Goal: Task Accomplishment & Management: Complete application form

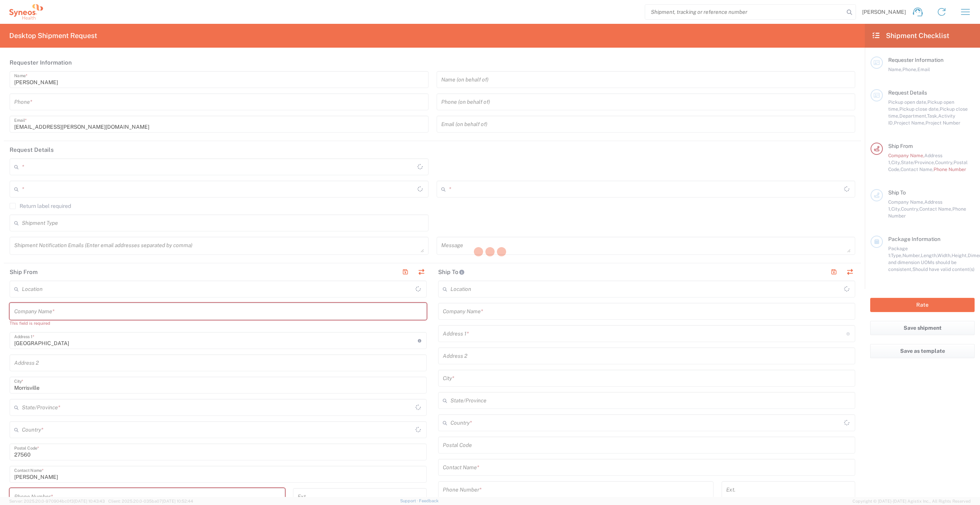
type input "[US_STATE]"
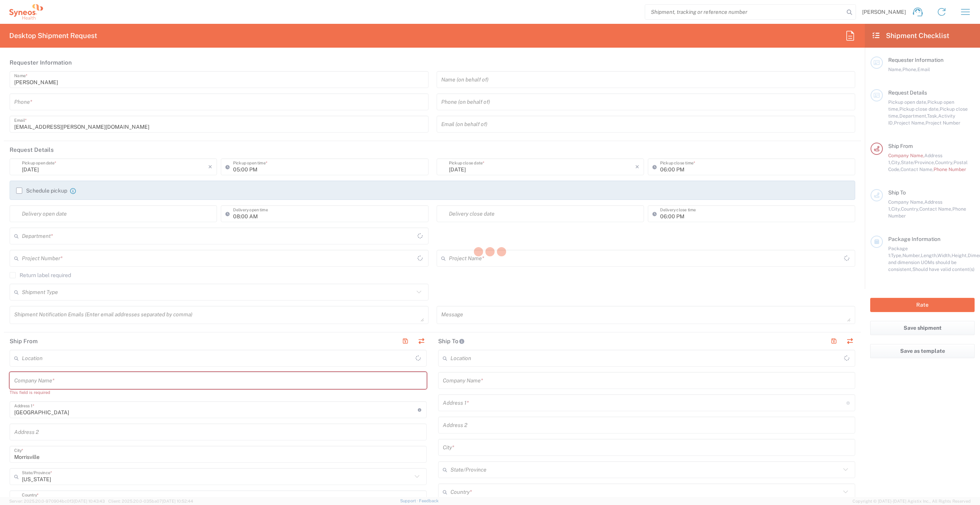
type input "[GEOGRAPHIC_DATA]"
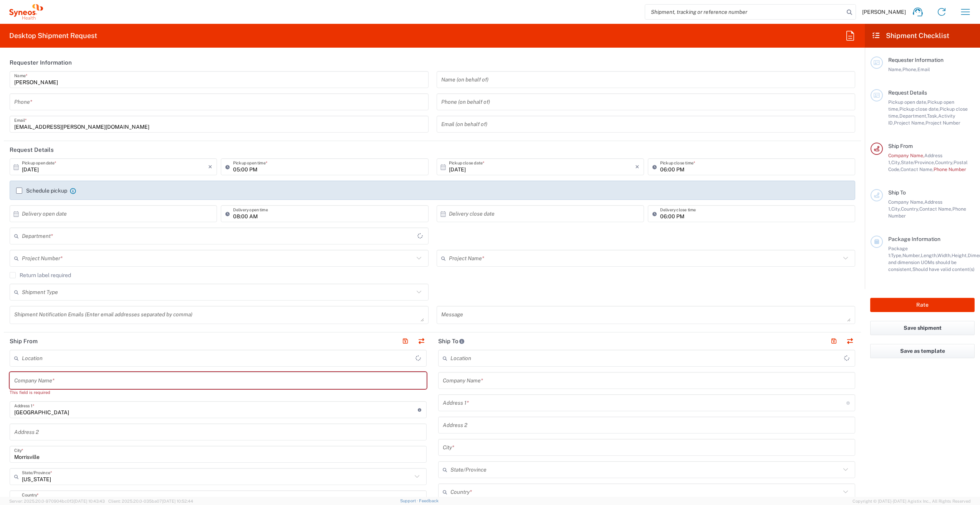
type input "Syneos Health, LLC-[GEOGRAPHIC_DATA] [GEOGRAPHIC_DATA] [GEOGRAPHIC_DATA]"
type input "3251"
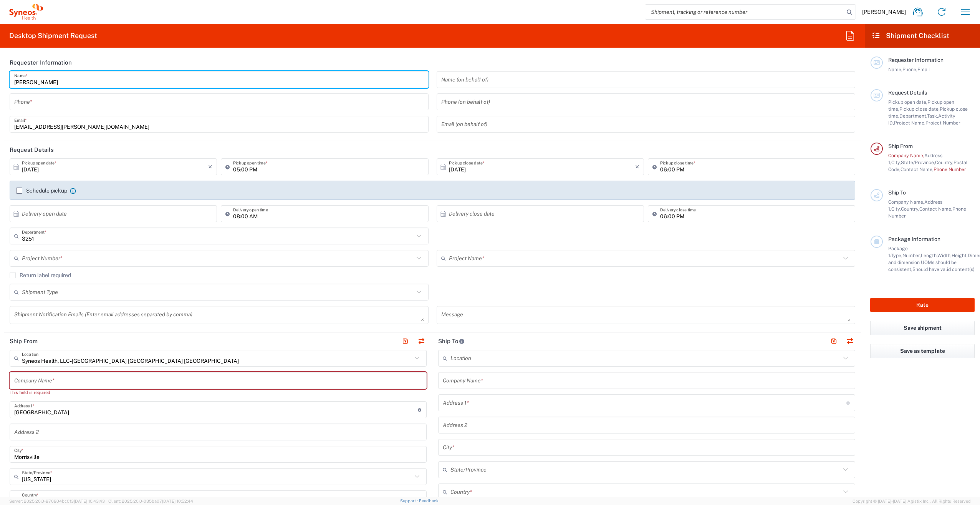
drag, startPoint x: 64, startPoint y: 81, endPoint x: 0, endPoint y: 76, distance: 63.5
click at [0, 76] on form "Requester Information [PERSON_NAME] Name * Phone * [PERSON_NAME][EMAIL_ADDRESS]…" at bounding box center [432, 275] width 865 height 443
type input "Syneos Assoicate"
click at [38, 100] on input "tel" at bounding box center [219, 101] width 410 height 13
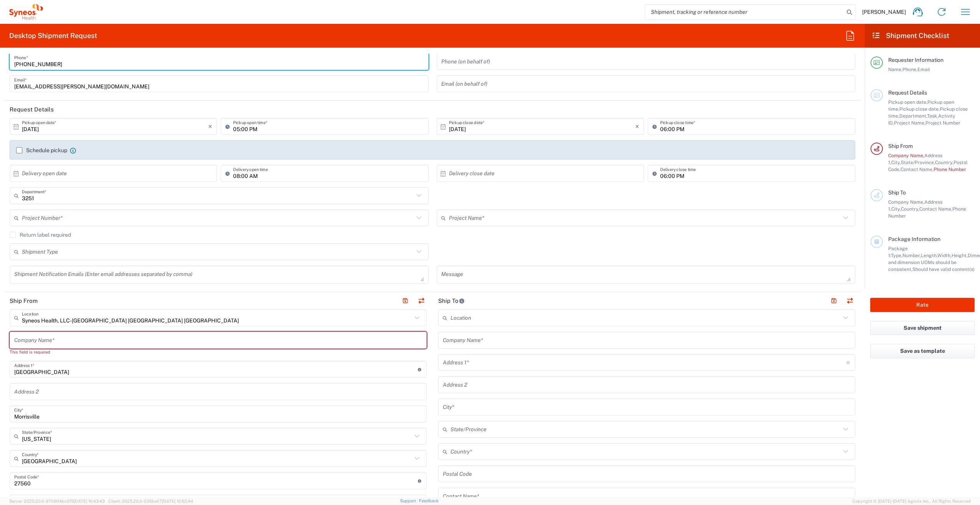
scroll to position [38, 0]
type input "[PHONE_NUMBER]"
click at [49, 182] on input "text" at bounding box center [115, 175] width 186 height 13
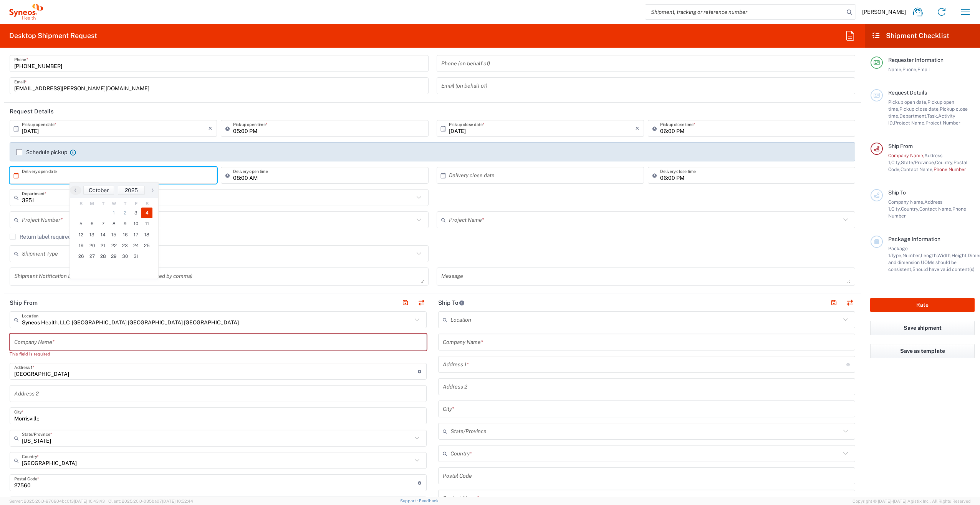
click at [143, 213] on span "4" at bounding box center [146, 212] width 11 height 11
type input "[DATE]"
click at [489, 175] on input "text" at bounding box center [542, 175] width 186 height 13
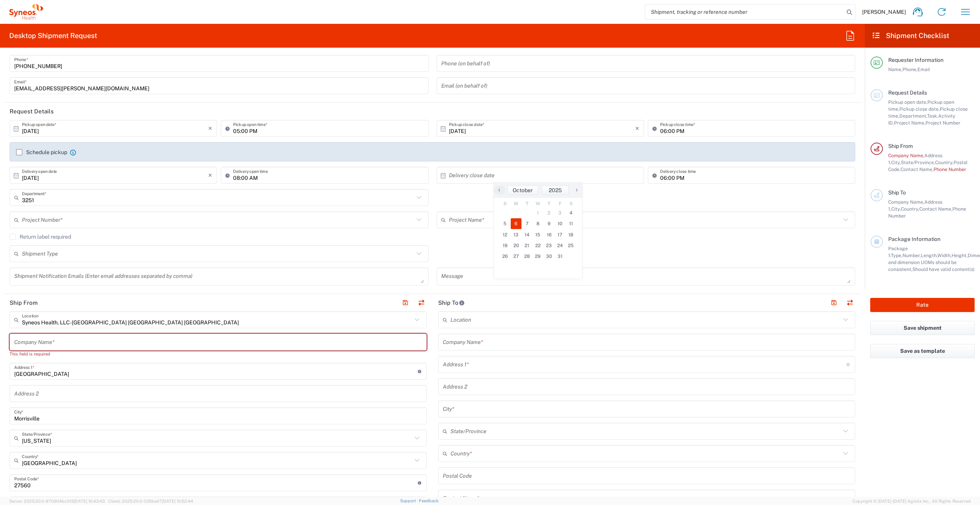
click at [519, 223] on span "6" at bounding box center [516, 223] width 11 height 11
type input "[DATE]"
click at [109, 199] on input "text" at bounding box center [218, 197] width 392 height 13
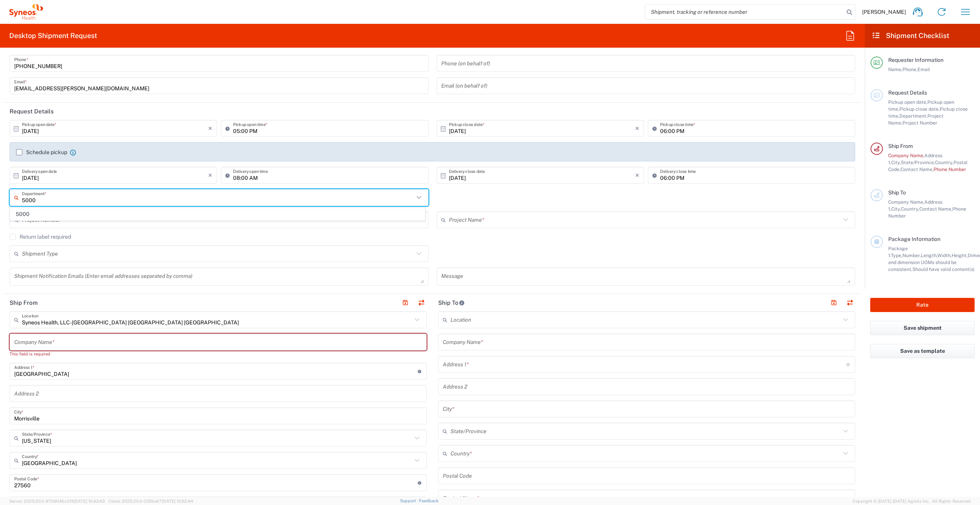
type input "5000"
click at [79, 215] on span "5000" at bounding box center [217, 214] width 414 height 12
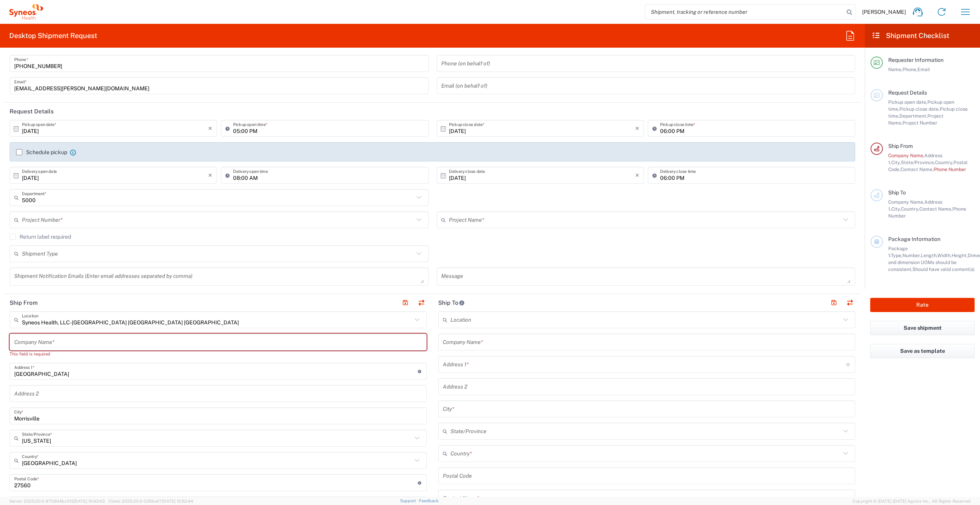
click at [76, 218] on input "text" at bounding box center [218, 219] width 392 height 13
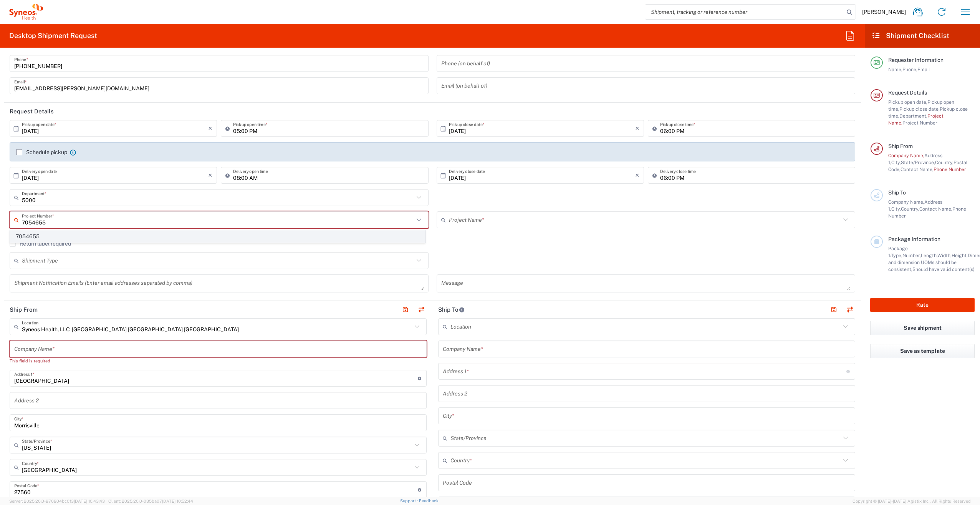
type input "7054655"
click at [68, 235] on span "7054655" at bounding box center [217, 236] width 414 height 12
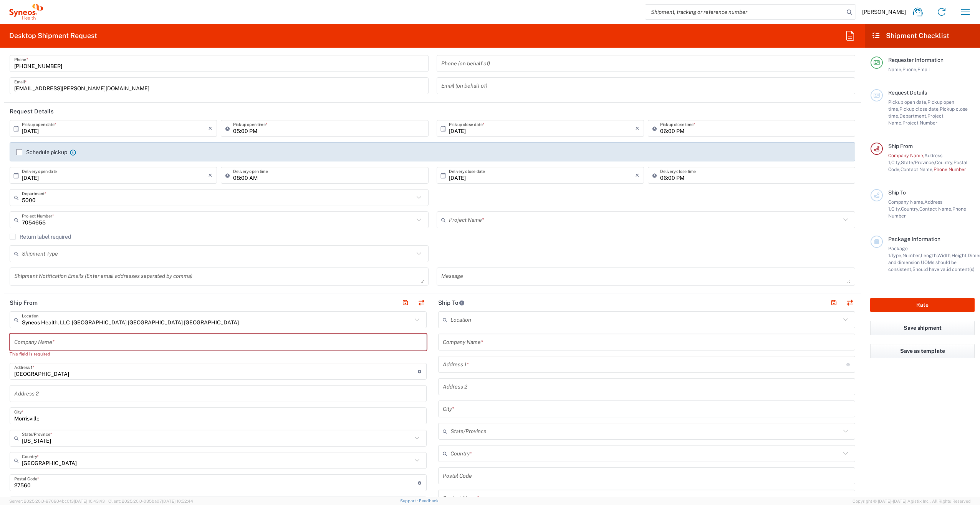
type input "Syneos 7054655"
click at [13, 237] on label "Return label required" at bounding box center [40, 236] width 61 height 6
click at [13, 237] on input "Return label required" at bounding box center [13, 237] width 0 height 0
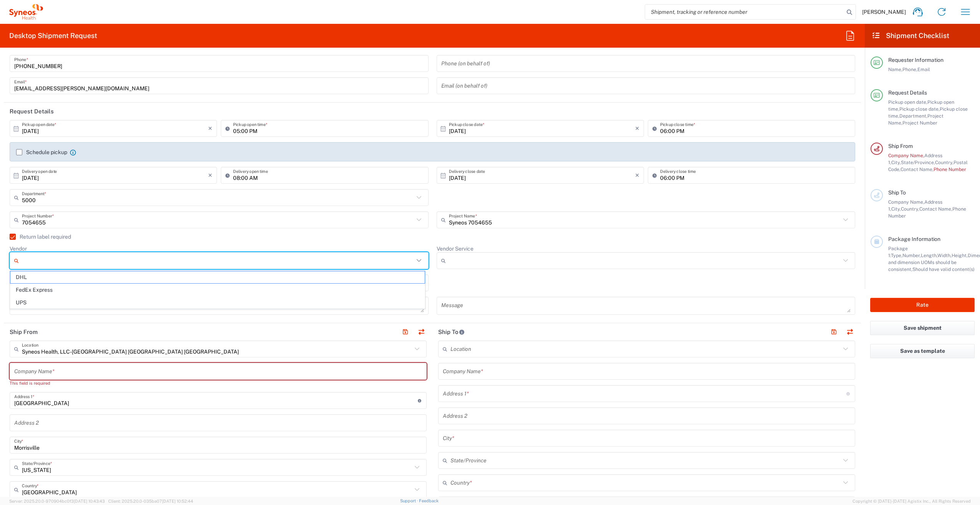
click at [48, 261] on input "Vendor" at bounding box center [218, 260] width 392 height 12
click at [64, 285] on span "FedEx Express" at bounding box center [217, 290] width 414 height 12
type input "FedEx Express"
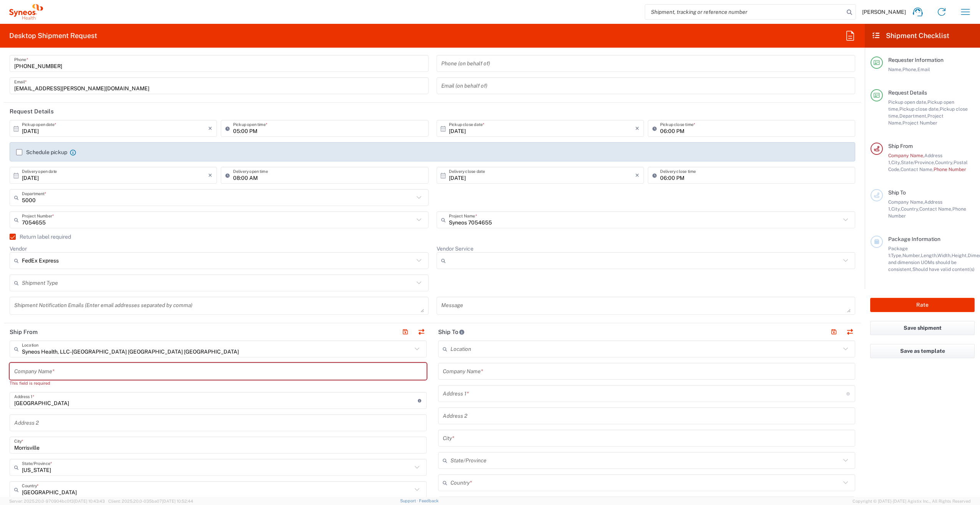
click at [470, 263] on input "Vendor Service" at bounding box center [645, 260] width 392 height 12
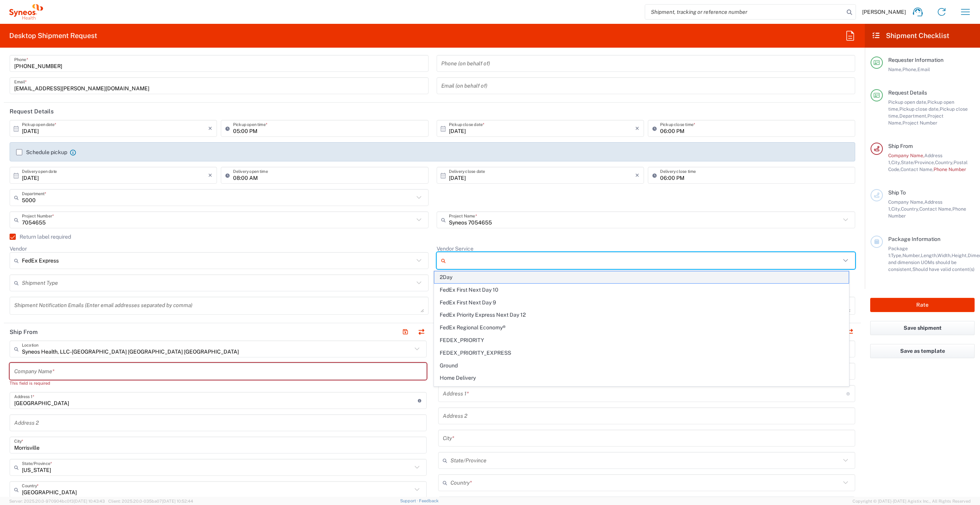
click at [461, 278] on span "2Day" at bounding box center [641, 277] width 414 height 12
type input "2Day"
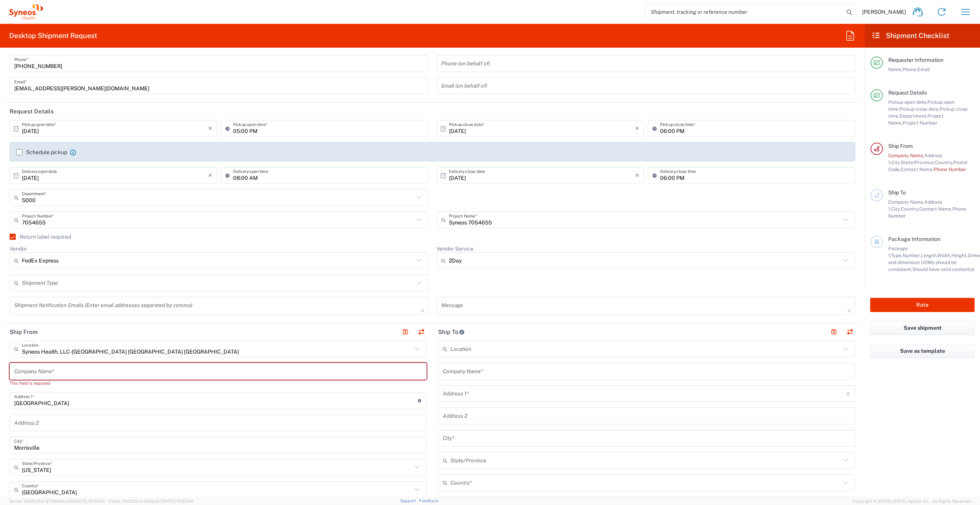
click at [80, 285] on input "text" at bounding box center [218, 282] width 392 height 13
click at [55, 313] on span "Regular" at bounding box center [217, 312] width 414 height 12
type input "Regular"
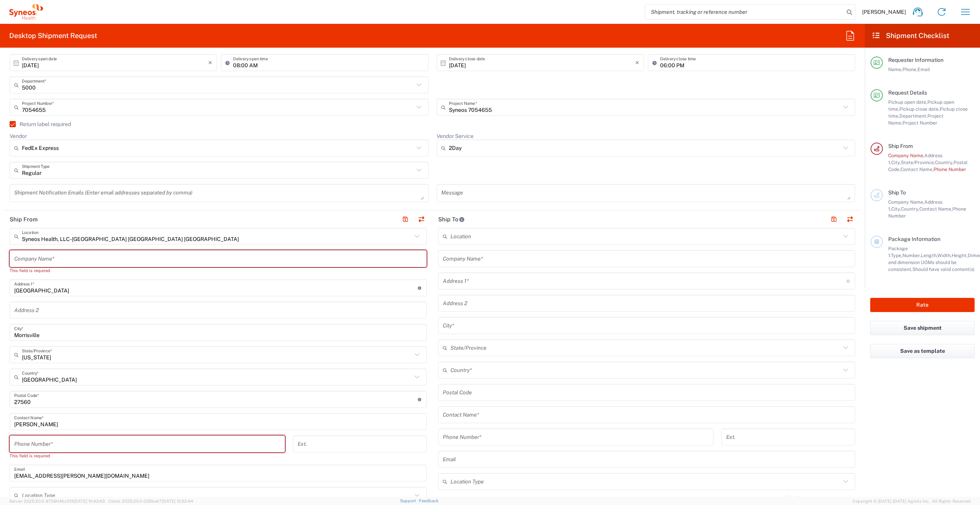
scroll to position [154, 0]
click at [59, 258] on input "text" at bounding box center [218, 255] width 408 height 13
type input "S"
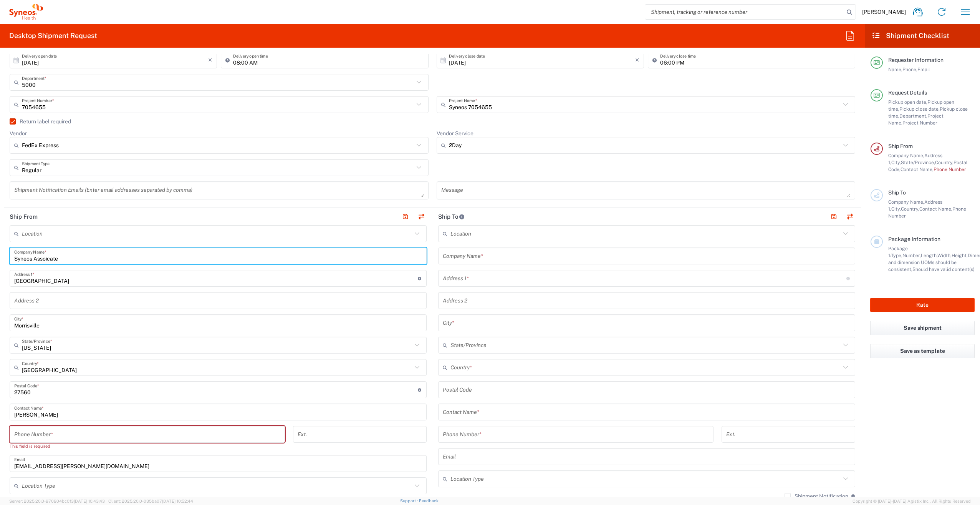
type input "Syneos Assoicate"
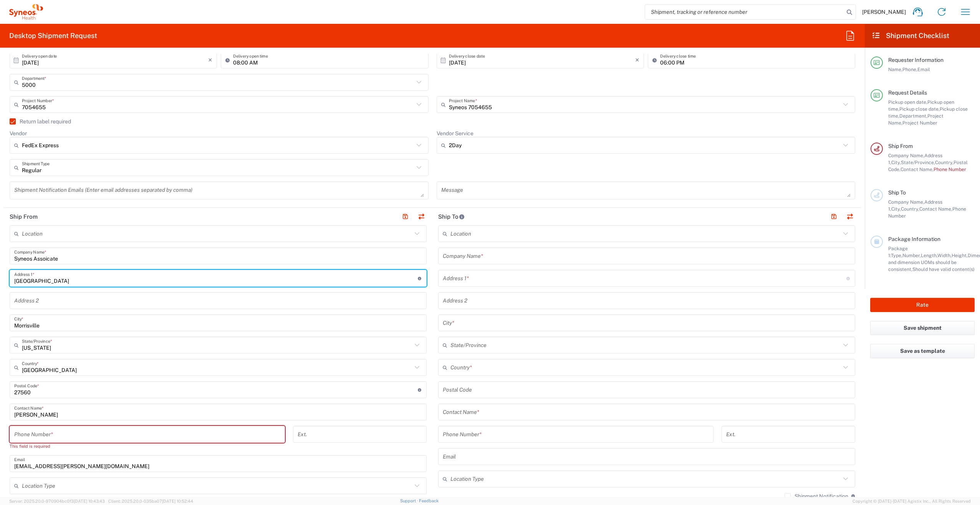
drag, startPoint x: 61, startPoint y: 281, endPoint x: 5, endPoint y: 278, distance: 56.9
click at [5, 278] on main "Location [PERSON_NAME] LLC-[GEOGRAPHIC_DATA] [GEOGRAPHIC_DATA] [GEOGRAPHIC_DATA…" at bounding box center [218, 389] width 428 height 329
type input "[STREET_ADDRESS][PERSON_NAME]"
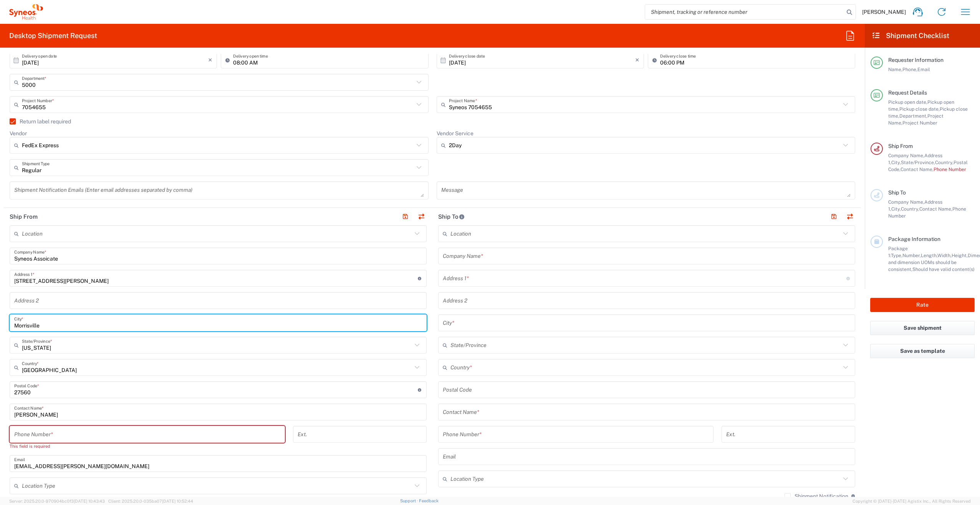
drag, startPoint x: 45, startPoint y: 324, endPoint x: 10, endPoint y: 322, distance: 35.0
click at [10, 322] on div "[GEOGRAPHIC_DATA] *" at bounding box center [218, 322] width 417 height 17
type input "Burgaw"
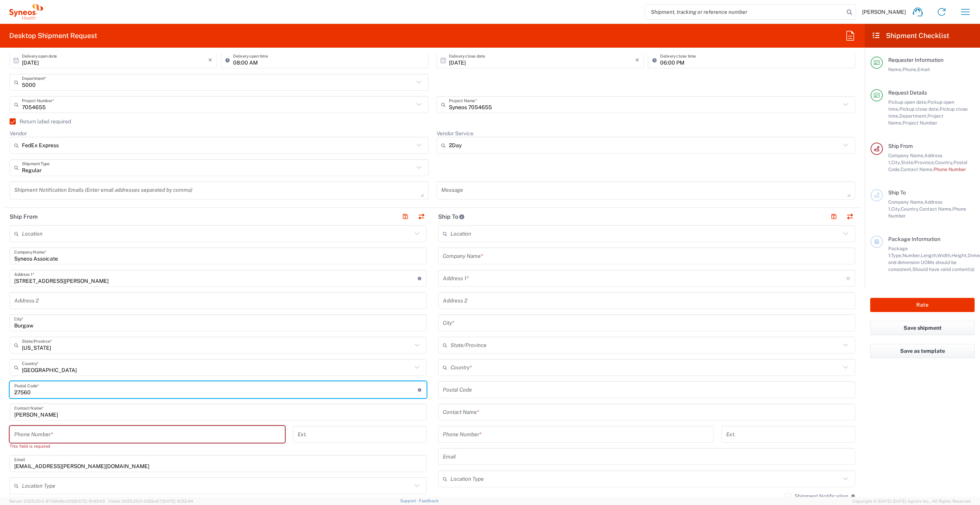
drag, startPoint x: 36, startPoint y: 388, endPoint x: 4, endPoint y: 389, distance: 32.6
click at [4, 389] on main "Location [PERSON_NAME] LLC-[GEOGRAPHIC_DATA] [GEOGRAPHIC_DATA] [GEOGRAPHIC_DATA…" at bounding box center [218, 389] width 428 height 329
type input "28425"
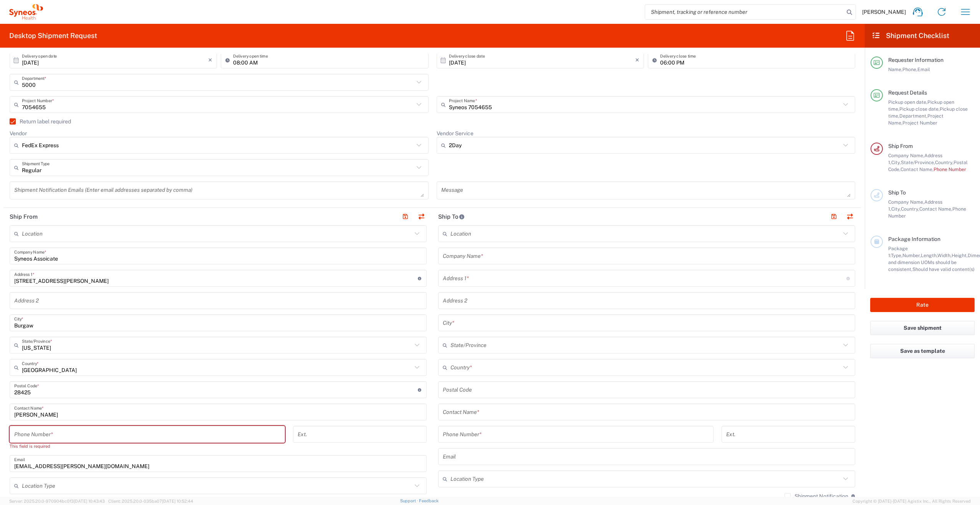
click at [8, 390] on main "Location [PERSON_NAME] LLC-[GEOGRAPHIC_DATA] [GEOGRAPHIC_DATA] [GEOGRAPHIC_DATA…" at bounding box center [218, 389] width 428 height 329
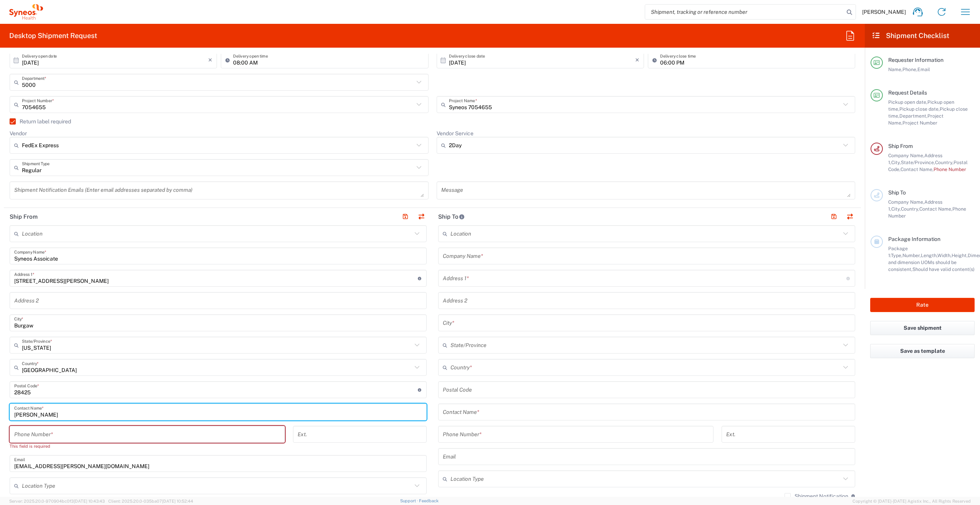
drag, startPoint x: 59, startPoint y: 414, endPoint x: 14, endPoint y: 414, distance: 44.9
click at [14, 414] on div "[PERSON_NAME] Contact Name *" at bounding box center [218, 411] width 417 height 17
type input "Syneos Assoicate"
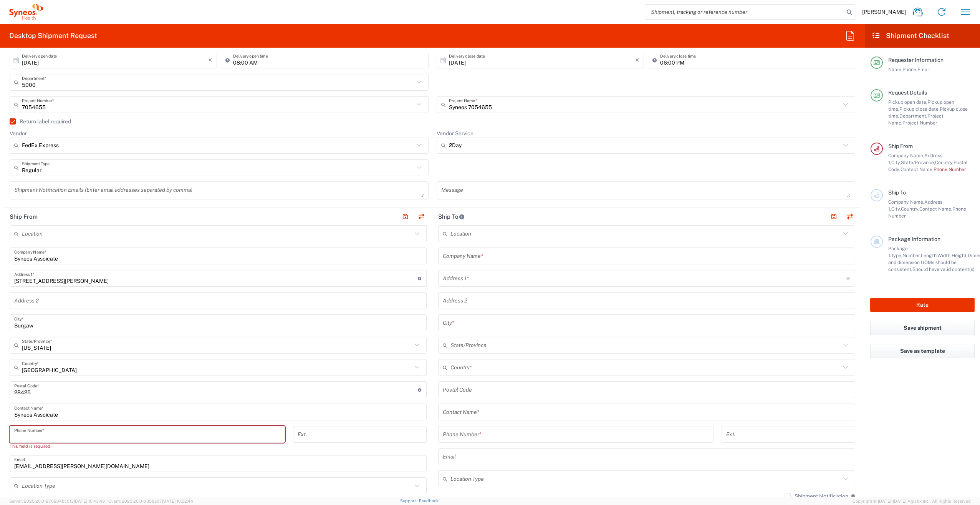
click at [52, 434] on input "tel" at bounding box center [147, 433] width 266 height 13
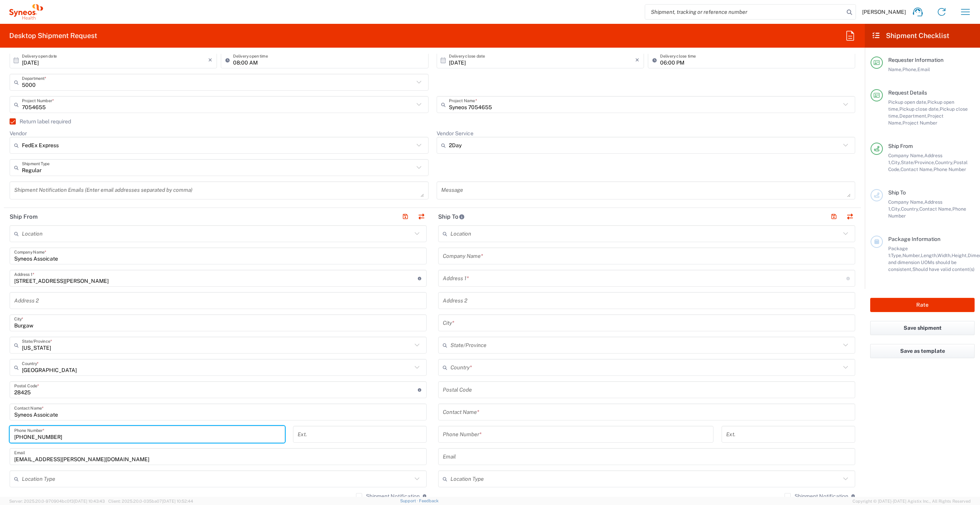
type input "[PHONE_NUMBER]"
click at [475, 258] on input "text" at bounding box center [647, 255] width 408 height 13
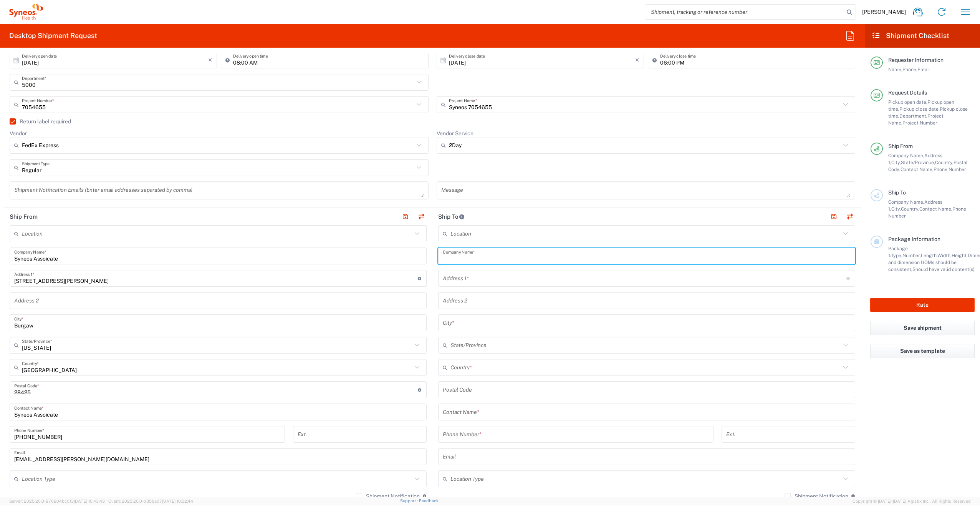
paste input "[PERSON_NAME]"
type input "[PERSON_NAME]"
click at [476, 412] on input "text" at bounding box center [647, 411] width 408 height 13
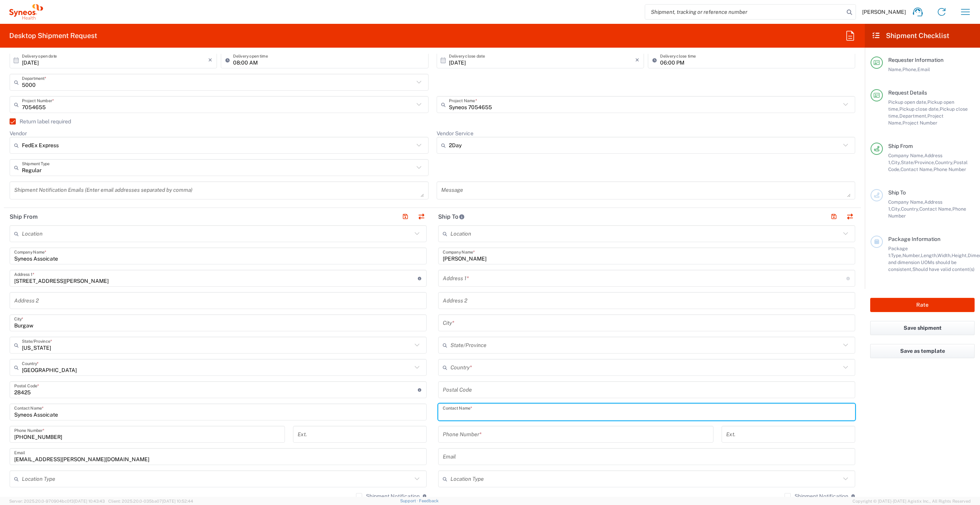
paste input "[PERSON_NAME]"
type input "[PERSON_NAME]"
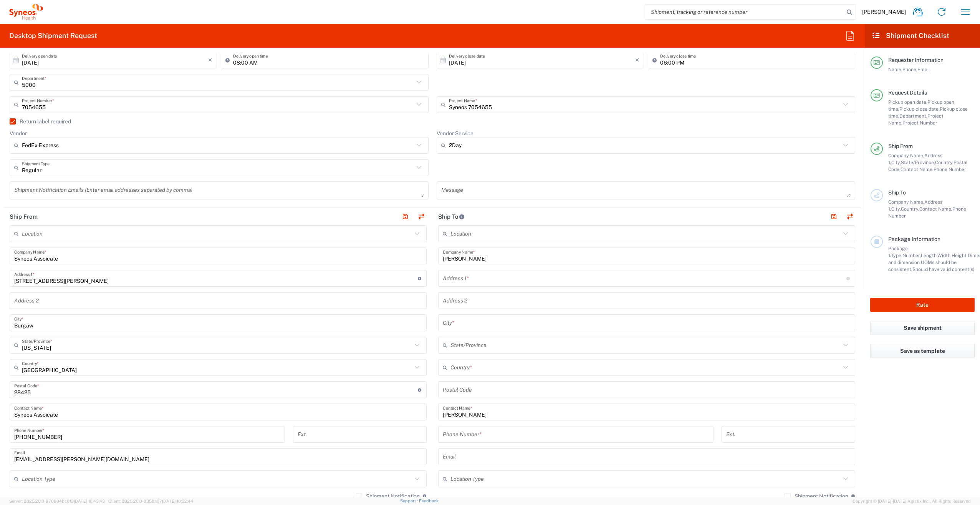
click at [457, 435] on input "tel" at bounding box center [576, 433] width 266 height 13
paste input "6034315205"
type input "6034315205"
click at [461, 280] on input "text" at bounding box center [645, 277] width 404 height 13
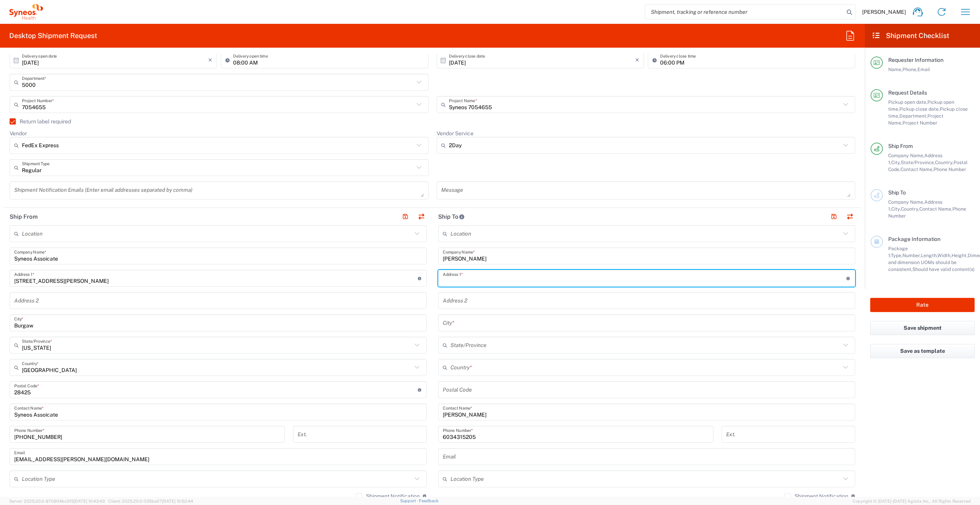
paste input "[STREET_ADDRESS]"
drag, startPoint x: 581, startPoint y: 280, endPoint x: 563, endPoint y: 282, distance: 17.8
click at [563, 282] on input "[STREET_ADDRESS]" at bounding box center [645, 277] width 404 height 13
type input "[STREET_ADDRESS]"
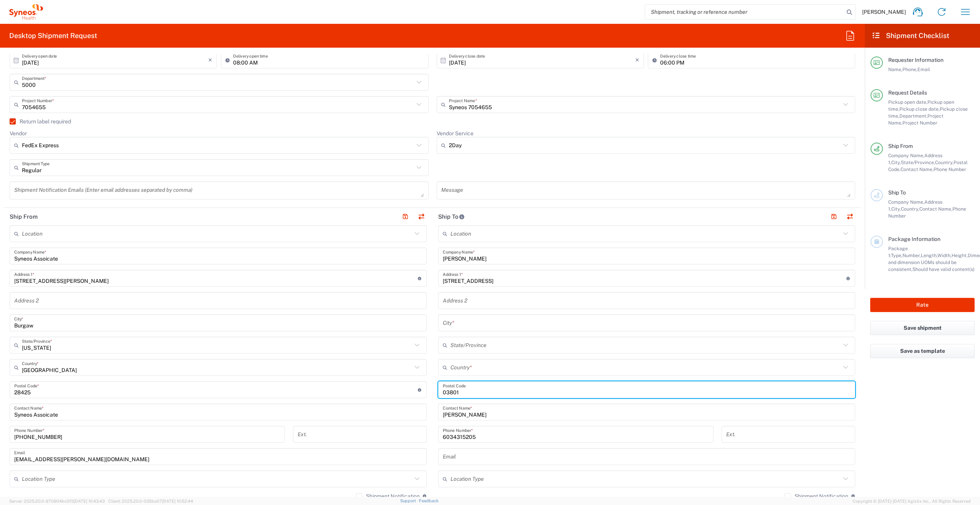
type input "03801"
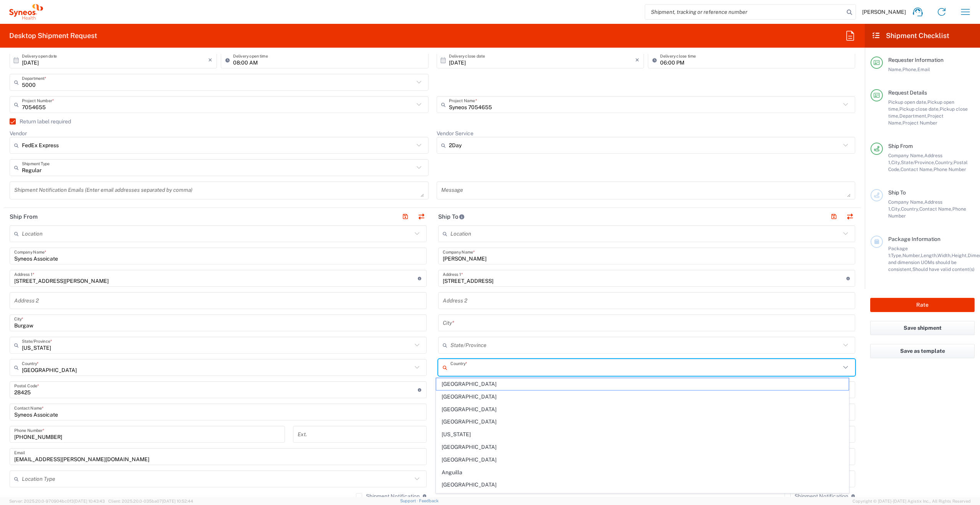
click at [478, 361] on input "text" at bounding box center [645, 367] width 390 height 13
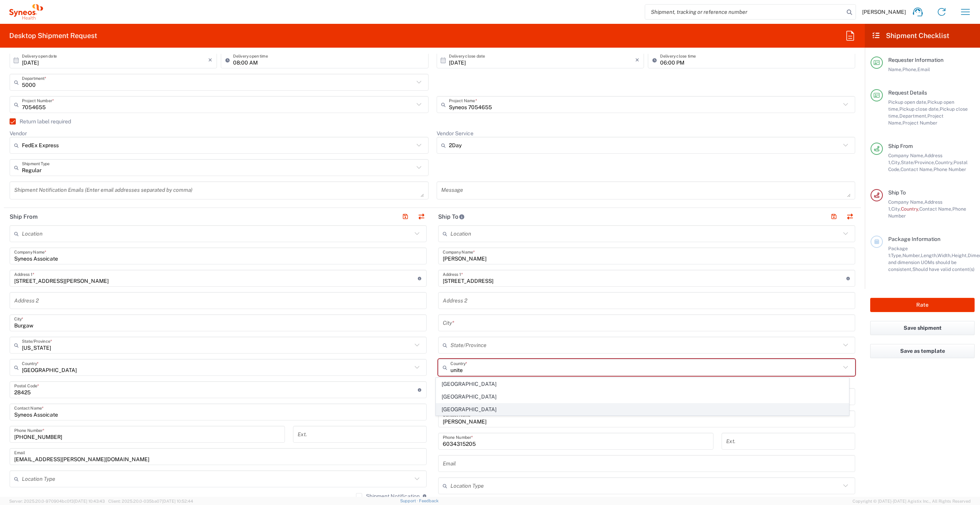
click at [452, 409] on span "[GEOGRAPHIC_DATA]" at bounding box center [642, 409] width 413 height 12
type input "[GEOGRAPHIC_DATA]"
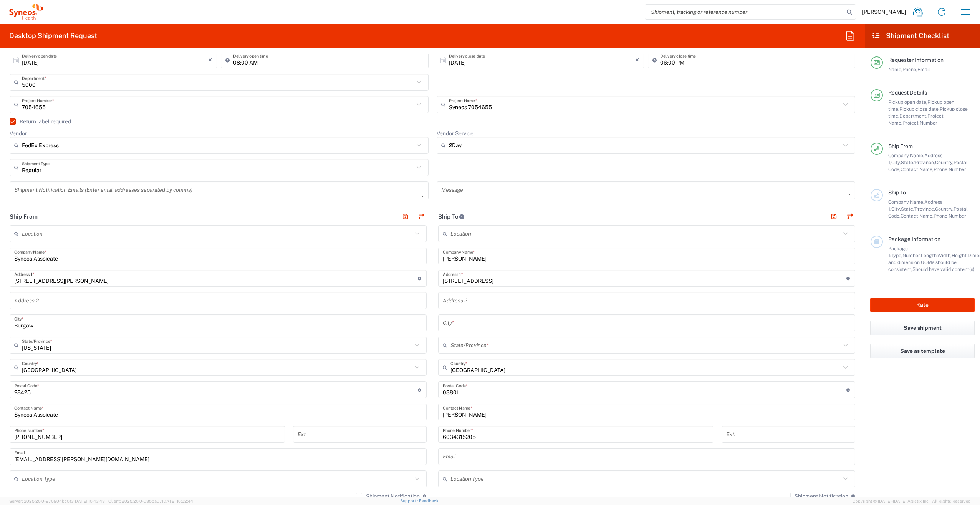
click at [483, 343] on input "text" at bounding box center [645, 344] width 390 height 13
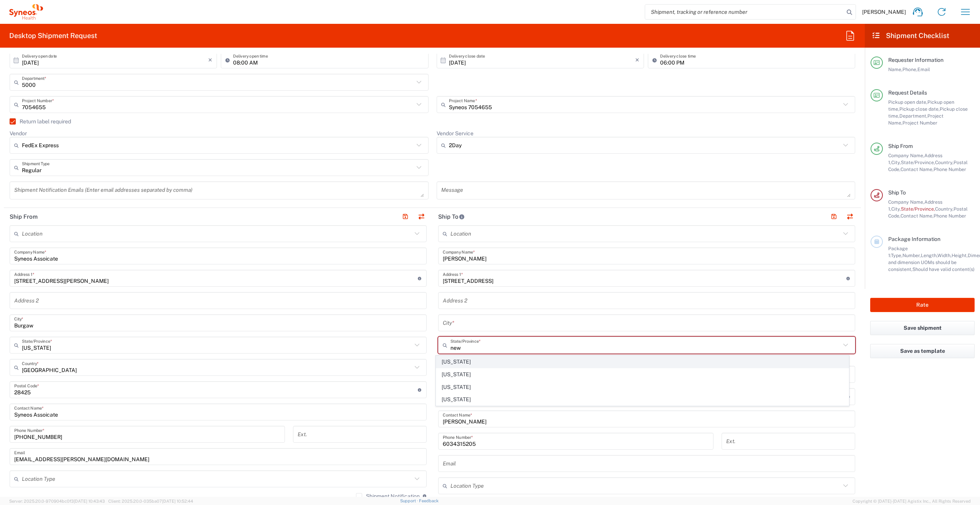
click at [481, 360] on span "[US_STATE]" at bounding box center [642, 362] width 413 height 12
type input "[US_STATE]"
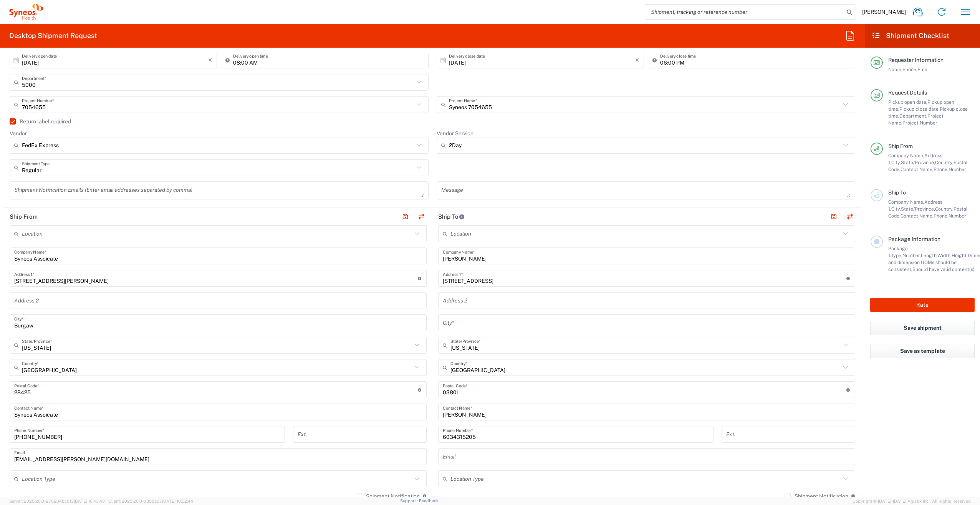
click at [570, 280] on input "[STREET_ADDRESS]" at bounding box center [645, 277] width 404 height 13
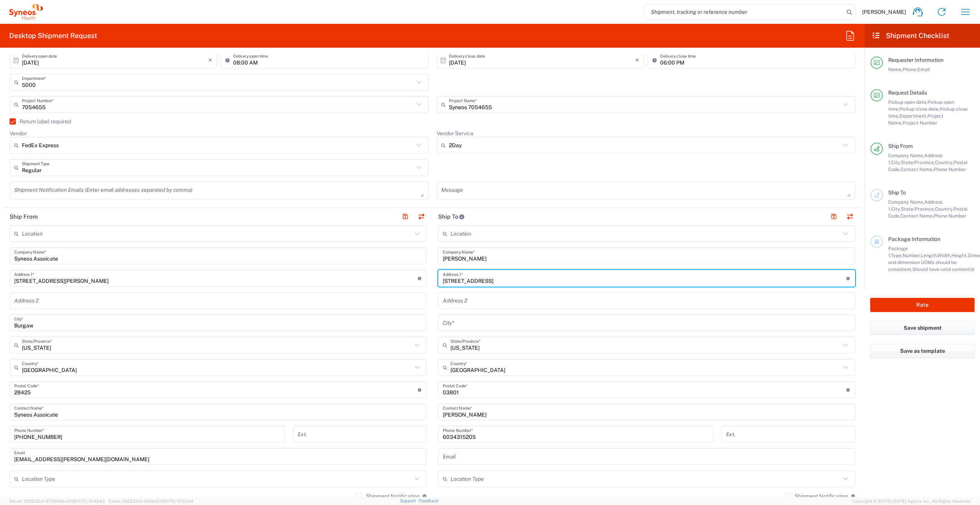
drag, startPoint x: 563, startPoint y: 281, endPoint x: 524, endPoint y: 283, distance: 39.2
click at [524, 283] on input "[STREET_ADDRESS]" at bounding box center [645, 277] width 404 height 13
type input "[STREET_ADDRESS]"
type input "[GEOGRAPHIC_DATA]"
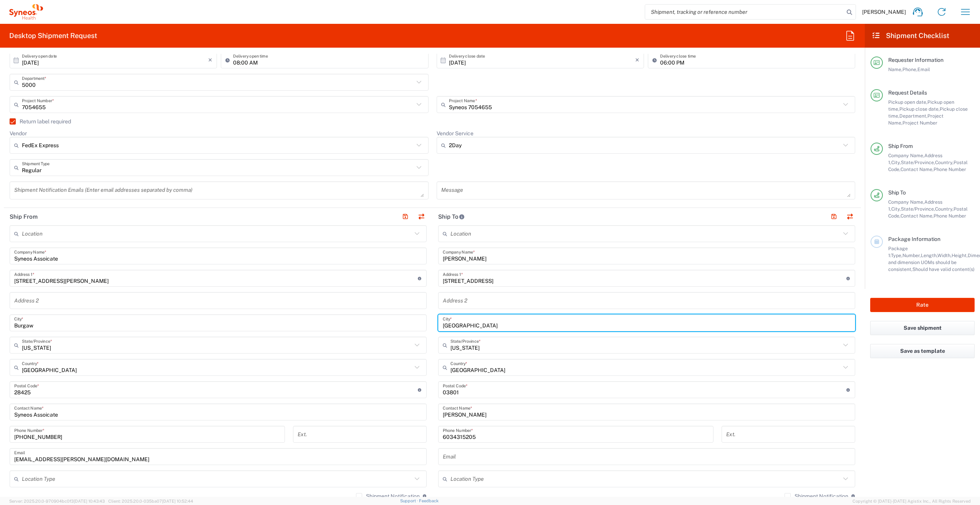
type input "[GEOGRAPHIC_DATA]"
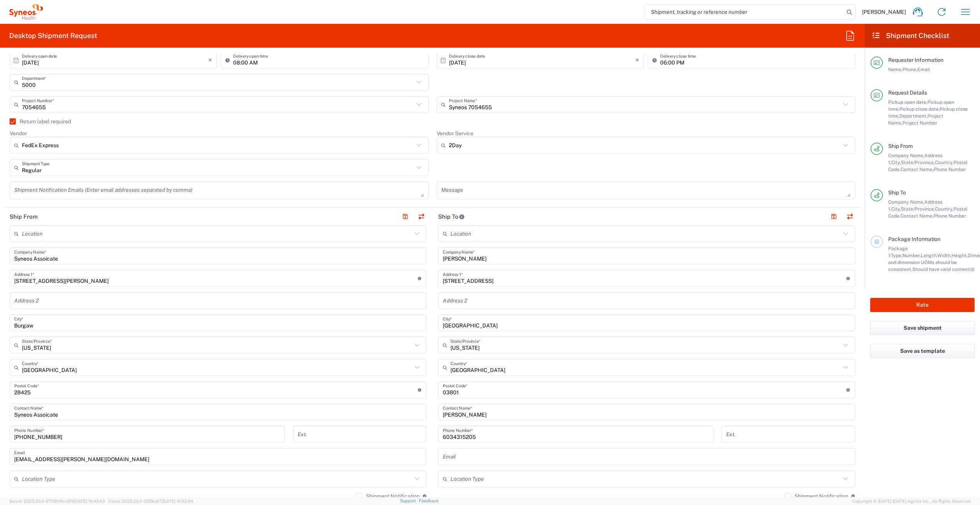
click at [432, 381] on main "Location [PERSON_NAME] LLC-[GEOGRAPHIC_DATA] [GEOGRAPHIC_DATA] [GEOGRAPHIC_DATA…" at bounding box center [646, 386] width 428 height 323
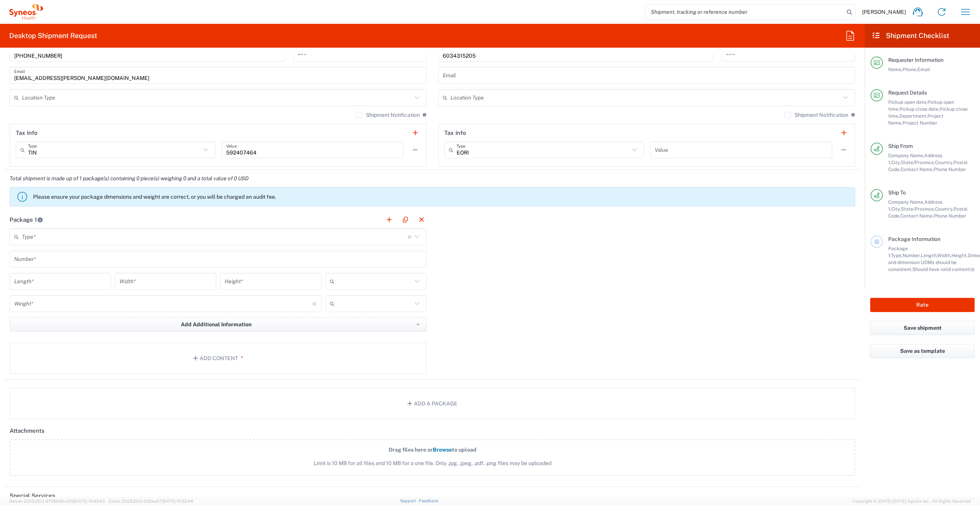
scroll to position [576, 0]
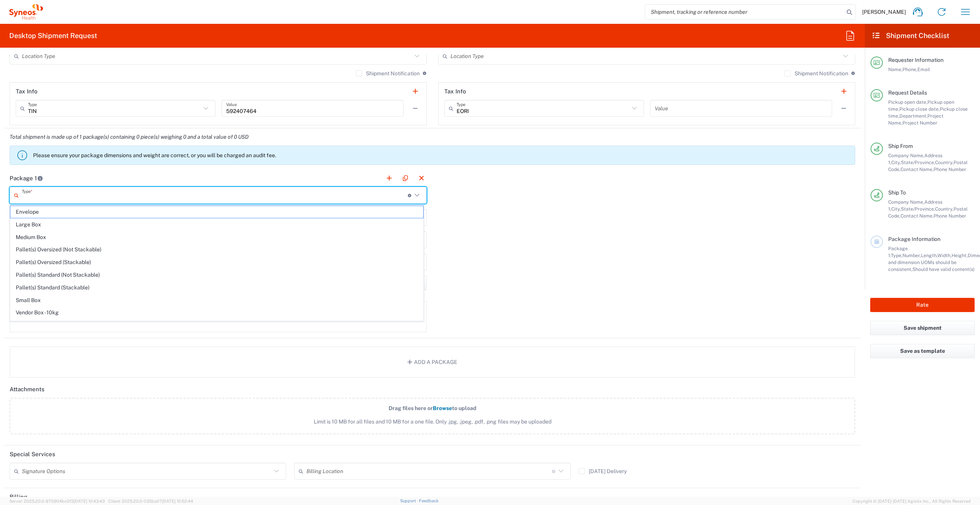
click at [129, 195] on input "text" at bounding box center [215, 195] width 386 height 13
click at [101, 211] on span "Envelope" at bounding box center [216, 212] width 413 height 12
type input "Envelope"
type input "1"
type input "9.5"
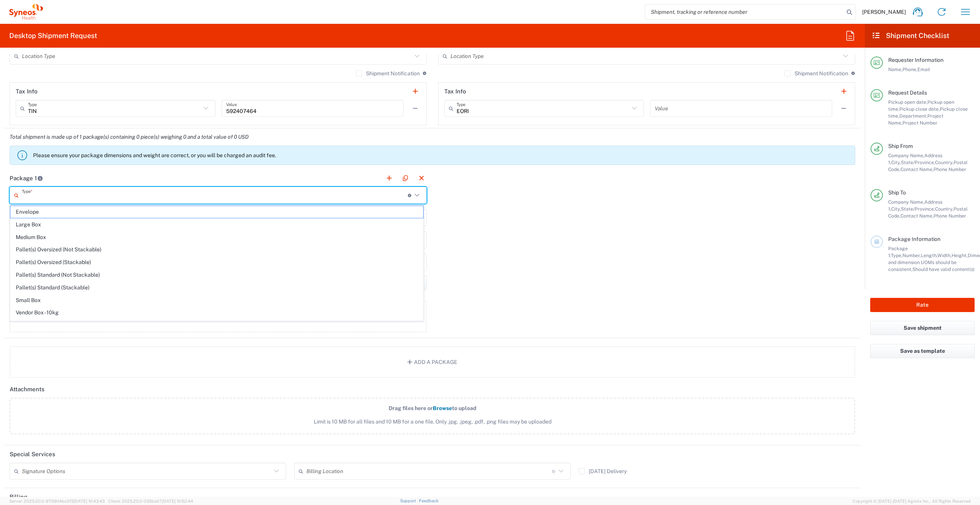
type input "12.5"
type input "0.25"
type input "in"
type input "0.45"
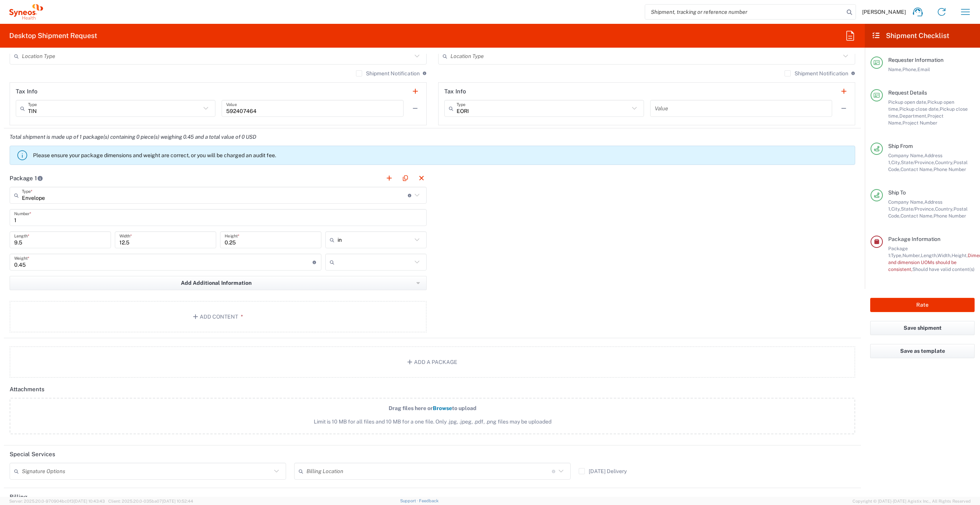
click at [364, 265] on input "text" at bounding box center [374, 262] width 74 height 12
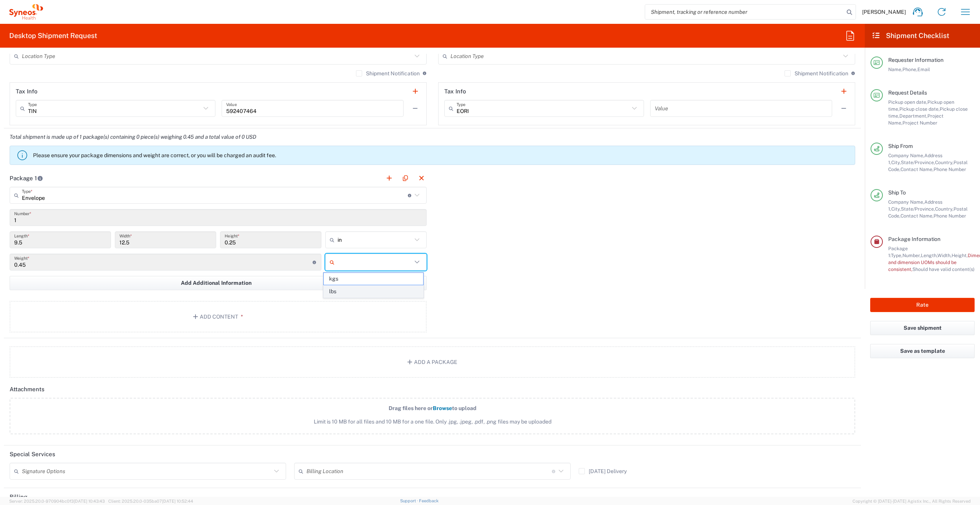
click at [351, 288] on span "lbs" at bounding box center [373, 291] width 99 height 12
type input "lbs"
click at [260, 316] on button "Add Content *" at bounding box center [218, 316] width 417 height 31
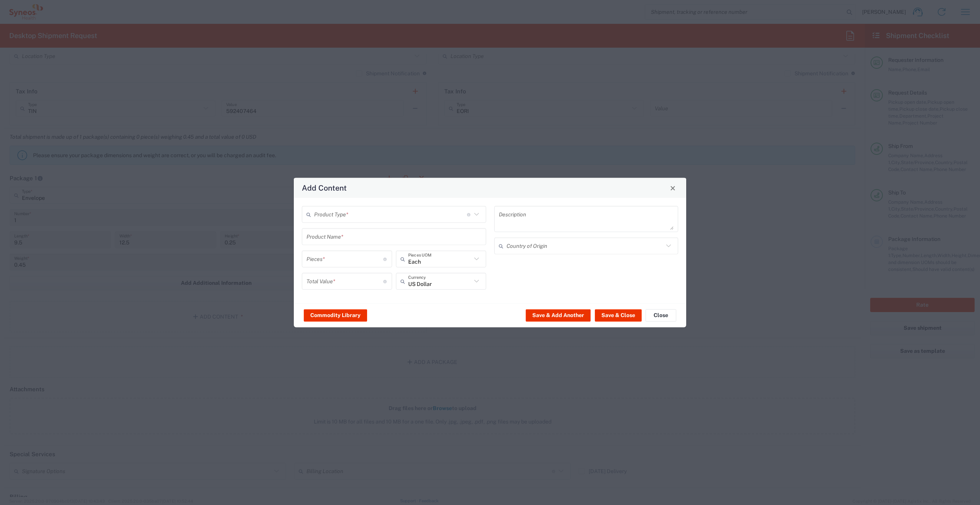
click at [334, 209] on input "text" at bounding box center [390, 213] width 153 height 13
drag, startPoint x: 337, startPoint y: 230, endPoint x: 341, endPoint y: 240, distance: 11.6
click at [337, 230] on span "Documents" at bounding box center [394, 231] width 183 height 12
type input "Documents"
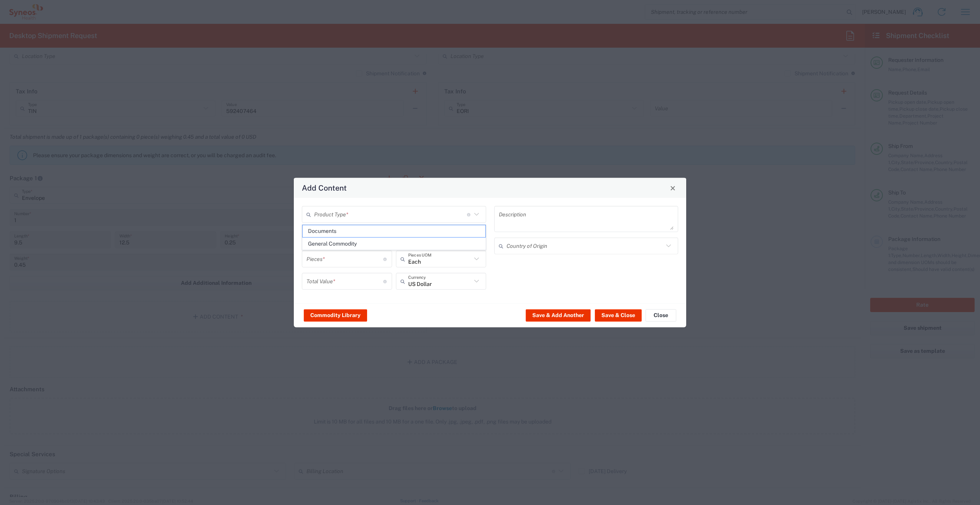
type input "1"
type textarea "Documents"
click at [344, 259] on input "1" at bounding box center [344, 258] width 77 height 13
type input "2"
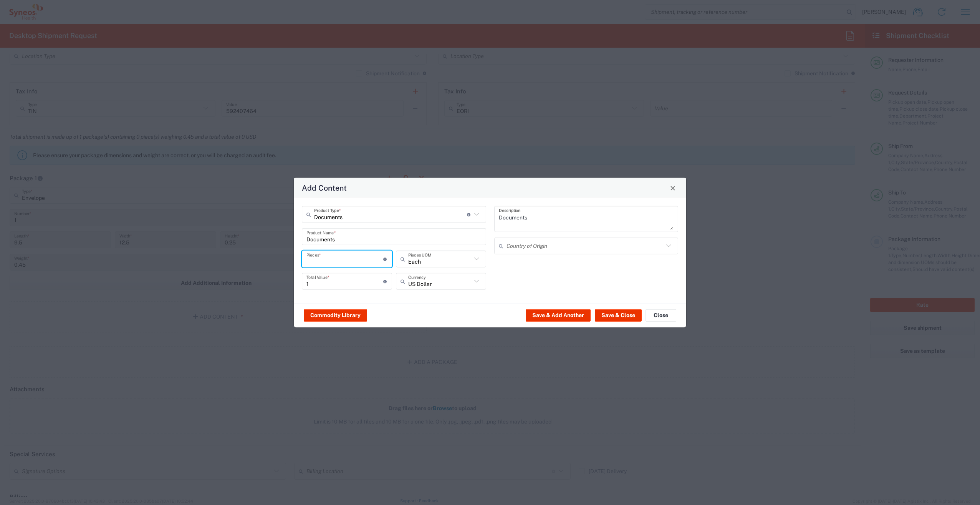
type input "2"
type input "22"
click at [345, 283] on input "22" at bounding box center [344, 280] width 77 height 13
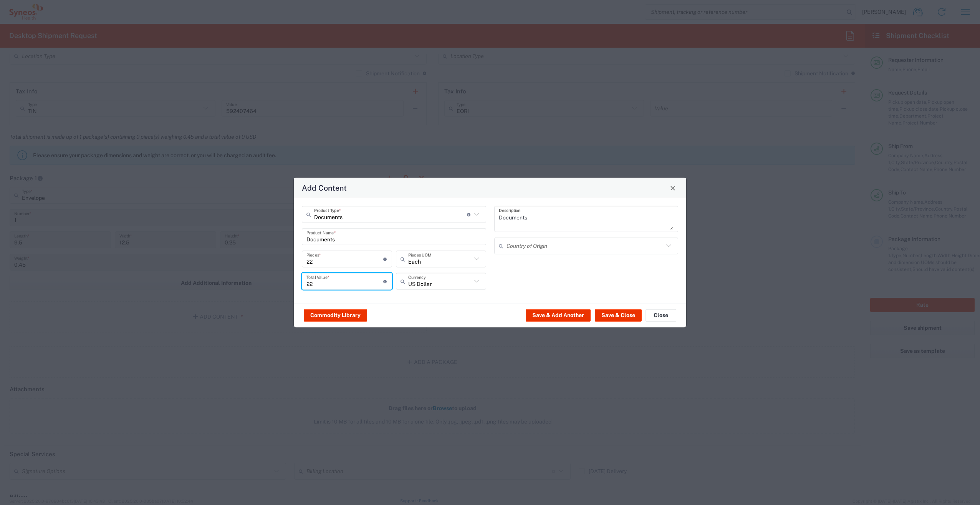
type input "2"
type input "1"
click at [634, 314] on button "Save & Close" at bounding box center [618, 315] width 47 height 12
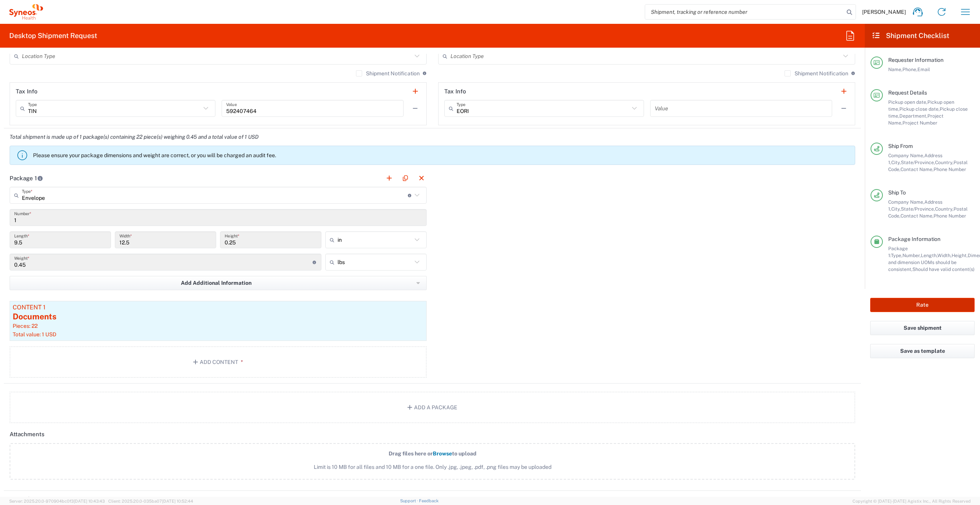
click at [911, 304] on button "Rate" at bounding box center [922, 305] width 104 height 14
type input "7054655"
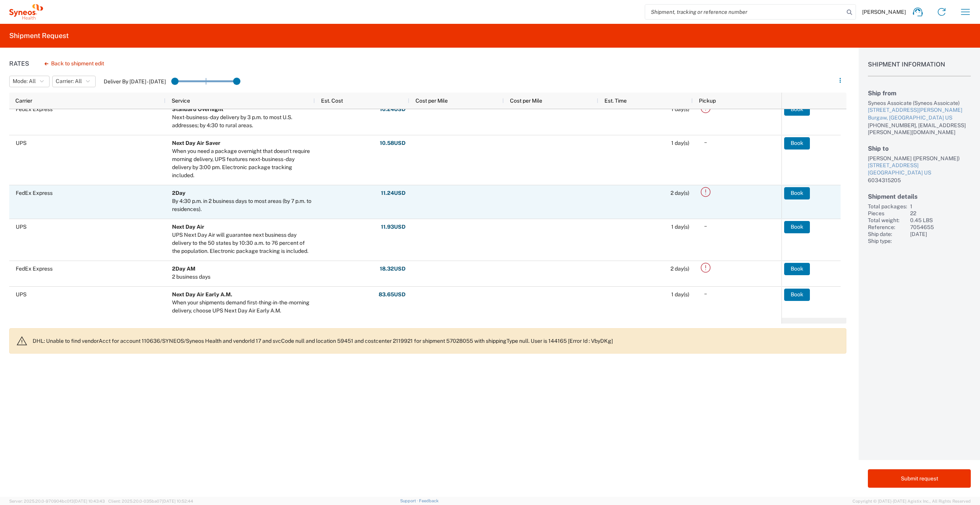
scroll to position [178, 0]
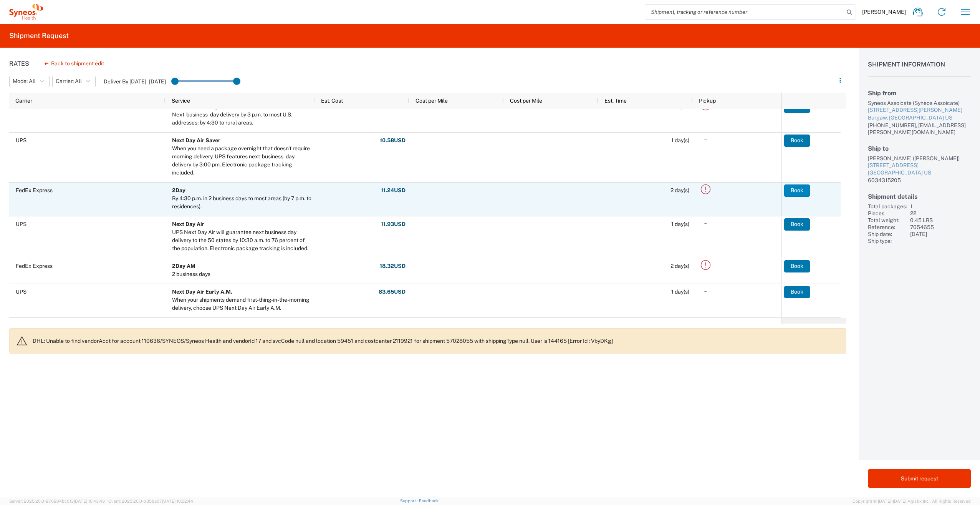
click at [800, 187] on button "Book" at bounding box center [797, 190] width 26 height 12
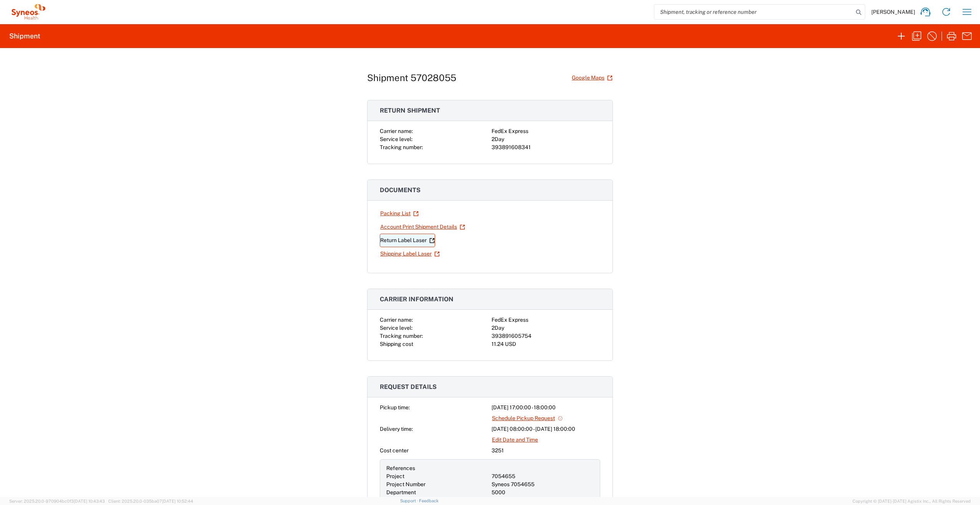
click at [403, 242] on link "Return Label Laser" at bounding box center [407, 239] width 55 height 13
click at [406, 255] on link "Shipping Label Laser" at bounding box center [410, 253] width 60 height 13
